Goal: Task Accomplishment & Management: Use online tool/utility

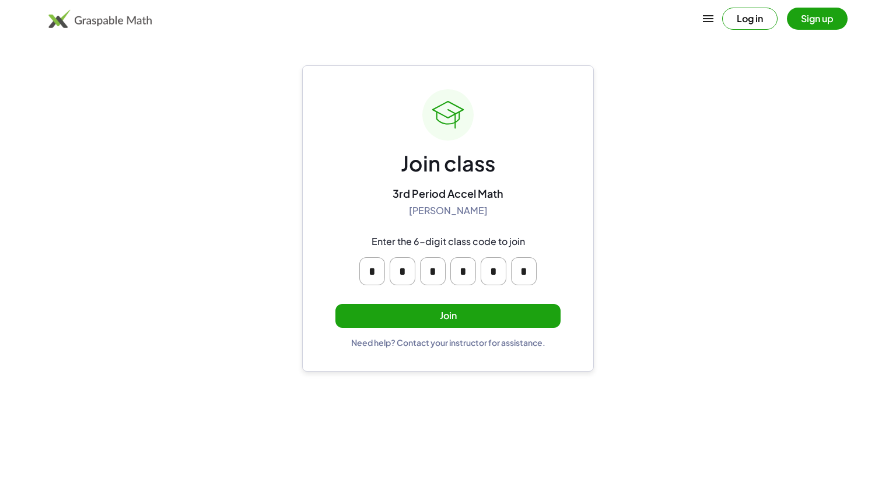
click at [466, 309] on button "Join" at bounding box center [448, 316] width 225 height 24
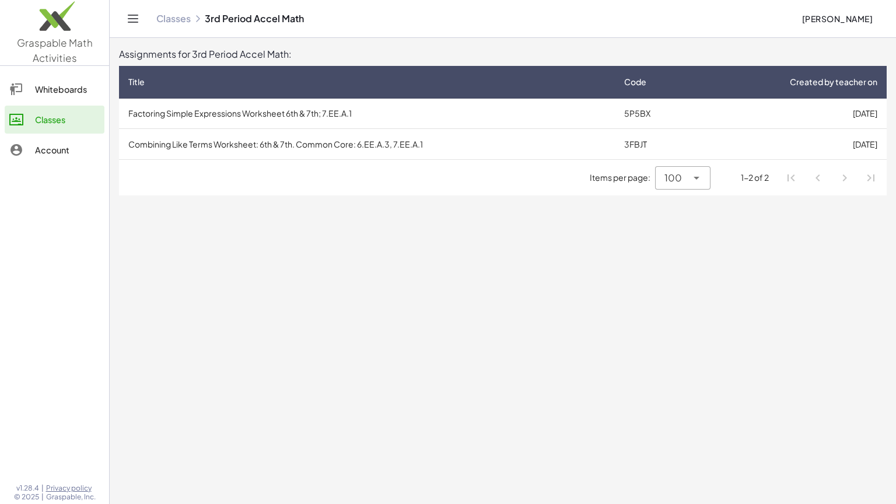
click at [573, 110] on td "Factoring Simple Expressions Worksheet 6th & 7th; 7.EE.A.1" at bounding box center [367, 114] width 496 height 30
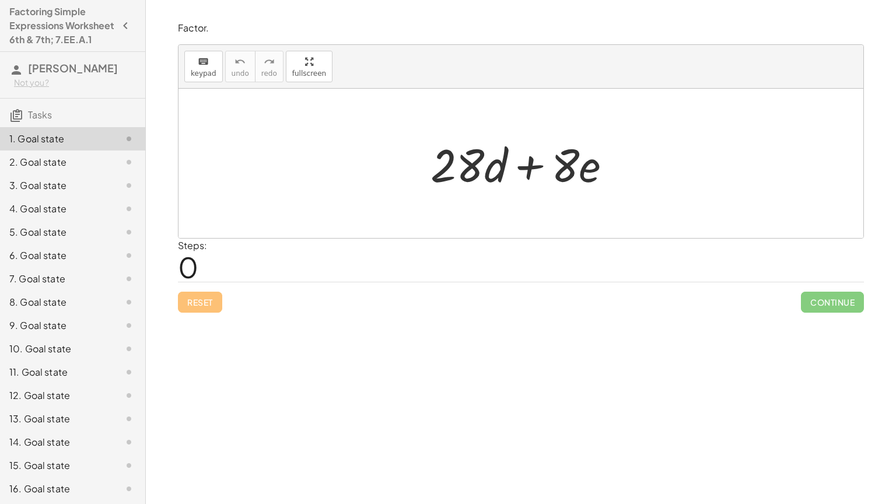
click at [283, 152] on div at bounding box center [521, 163] width 685 height 149
click at [461, 168] on div at bounding box center [526, 164] width 202 height 60
click at [551, 161] on div at bounding box center [526, 164] width 202 height 60
drag, startPoint x: 551, startPoint y: 161, endPoint x: 565, endPoint y: 169, distance: 15.7
click at [565, 169] on div at bounding box center [526, 164] width 202 height 60
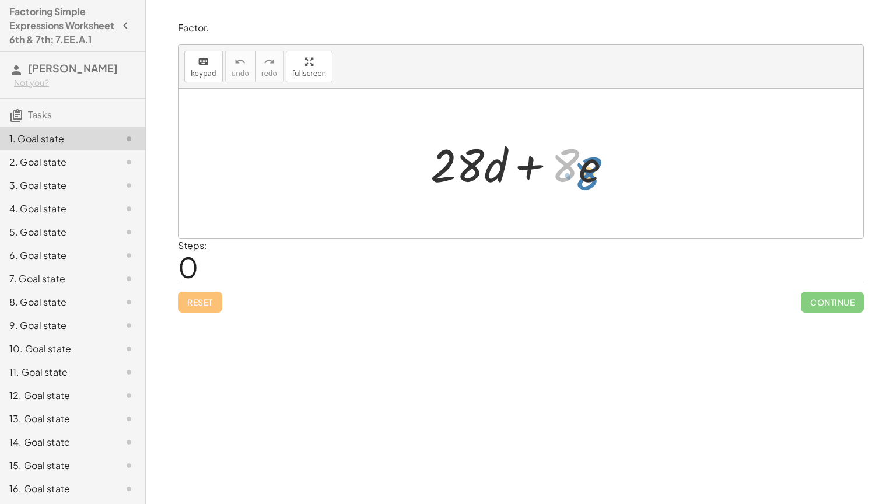
click at [563, 166] on div at bounding box center [526, 164] width 202 height 60
click at [630, 168] on div at bounding box center [521, 163] width 685 height 149
click at [441, 186] on div at bounding box center [526, 164] width 202 height 60
click at [202, 77] on button "keyboard keypad" at bounding box center [203, 67] width 39 height 32
click at [564, 167] on div at bounding box center [565, 165] width 28 height 54
